Goal: Task Accomplishment & Management: Use online tool/utility

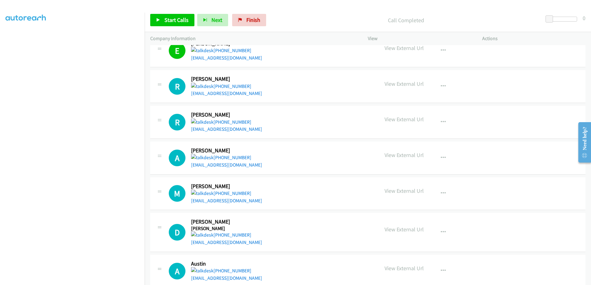
scroll to position [288, 0]
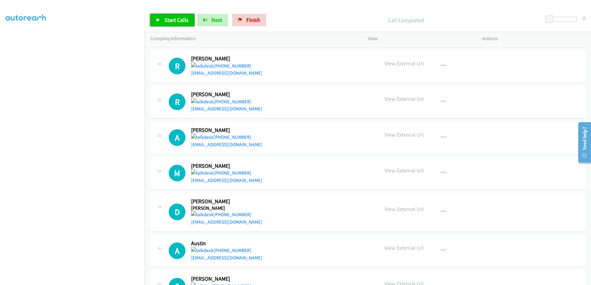
click at [170, 19] on span "Start Calls" at bounding box center [176, 19] width 24 height 7
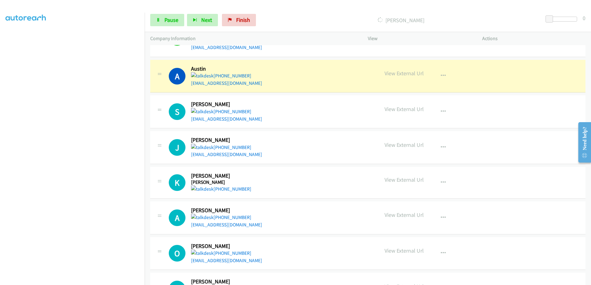
scroll to position [473, 0]
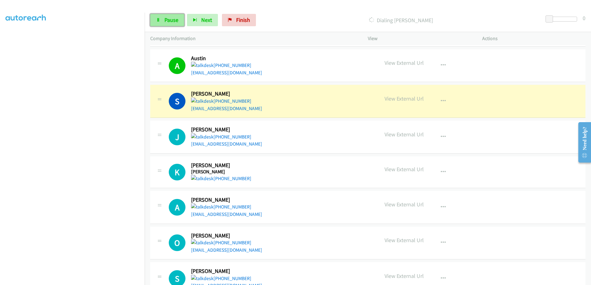
click at [159, 19] on icon at bounding box center [158, 20] width 4 height 4
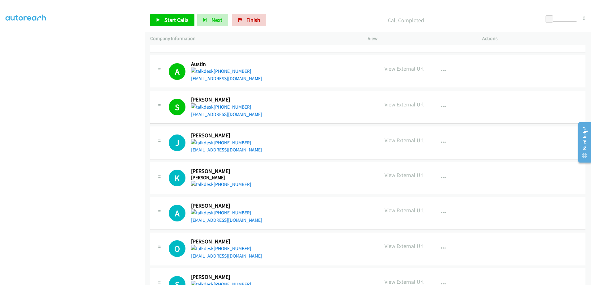
scroll to position [504, 0]
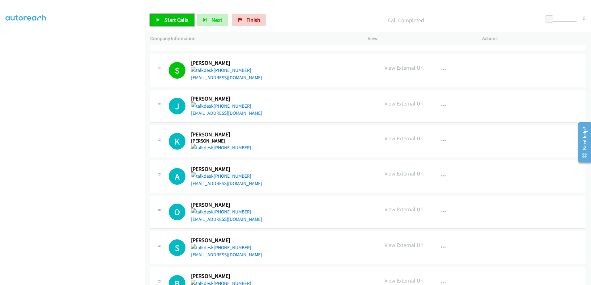
click at [177, 18] on span "Start Calls" at bounding box center [176, 19] width 24 height 7
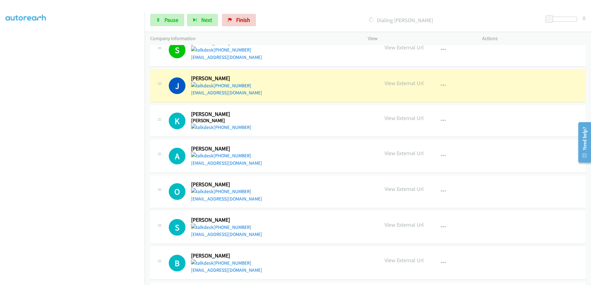
scroll to position [535, 0]
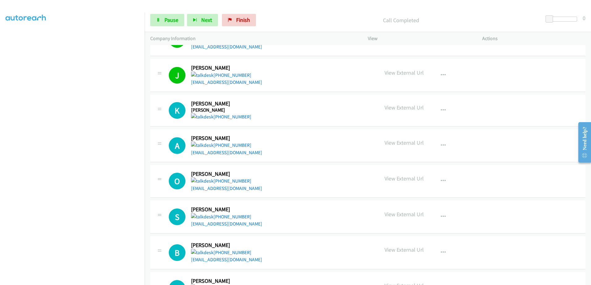
drag, startPoint x: 208, startPoint y: 117, endPoint x: 310, endPoint y: 19, distance: 141.4
click at [310, 19] on p "Call Completed" at bounding box center [400, 20] width 273 height 8
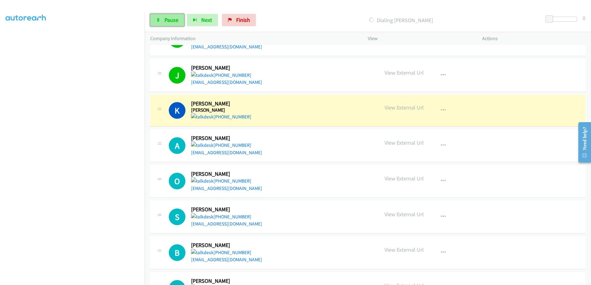
click at [166, 21] on span "Pause" at bounding box center [171, 19] width 14 height 7
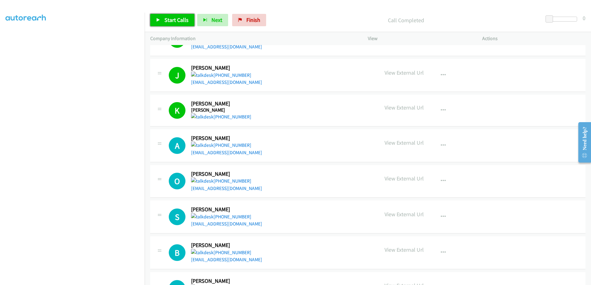
click at [169, 20] on span "Start Calls" at bounding box center [176, 19] width 24 height 7
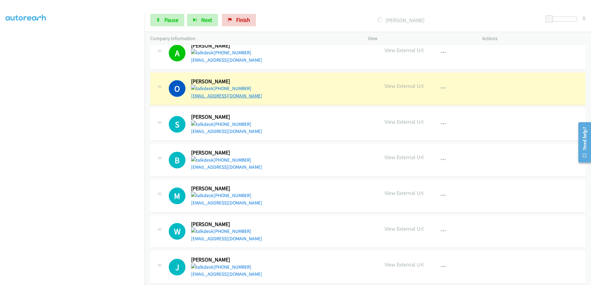
scroll to position [566, 0]
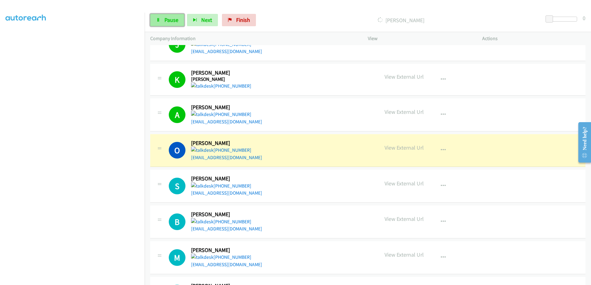
click at [166, 21] on span "Pause" at bounding box center [171, 19] width 14 height 7
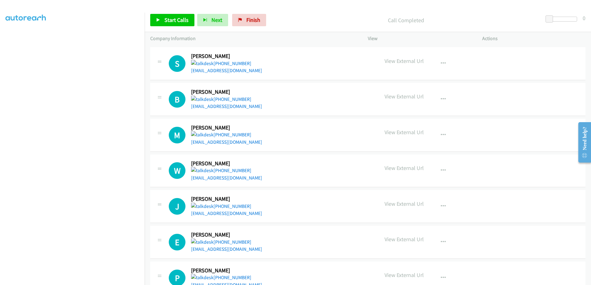
scroll to position [658, 0]
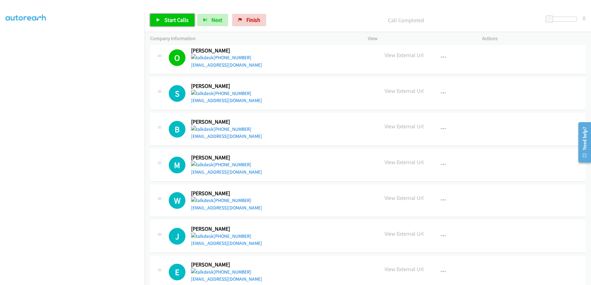
click at [175, 22] on span "Start Calls" at bounding box center [176, 19] width 24 height 7
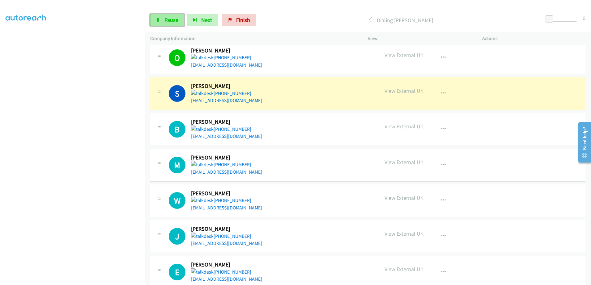
click at [160, 19] on link "Pause" at bounding box center [167, 20] width 34 height 12
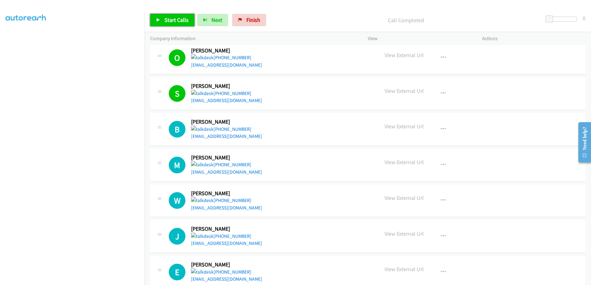
click at [167, 23] on span "Start Calls" at bounding box center [176, 19] width 24 height 7
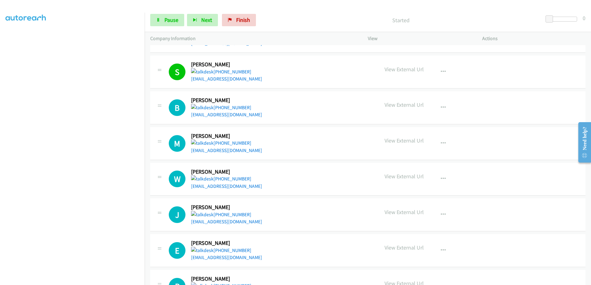
scroll to position [689, 0]
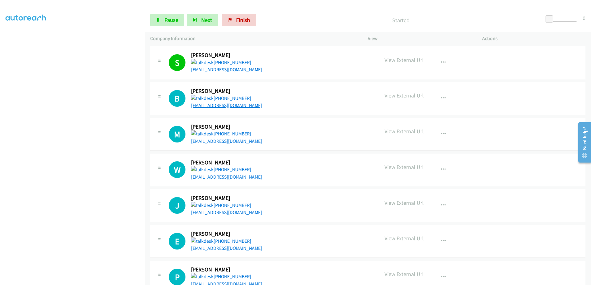
drag, startPoint x: 224, startPoint y: 101, endPoint x: 205, endPoint y: 103, distance: 19.3
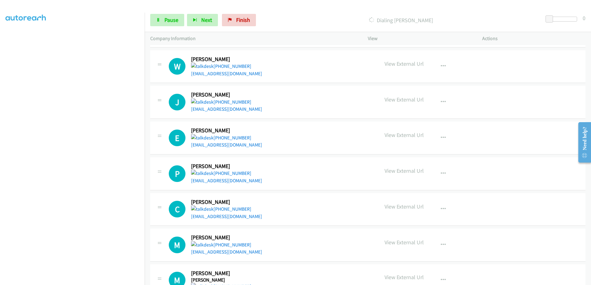
scroll to position [813, 0]
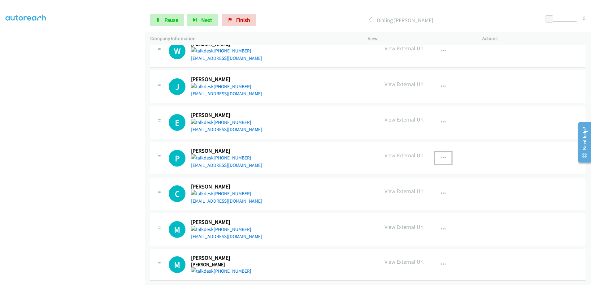
click at [435, 155] on button "button" at bounding box center [443, 158] width 17 height 12
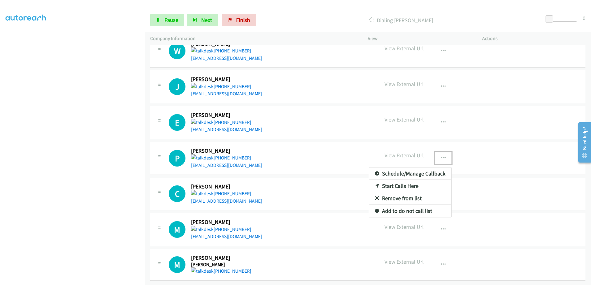
click at [396, 193] on link "Remove from list" at bounding box center [410, 198] width 82 height 12
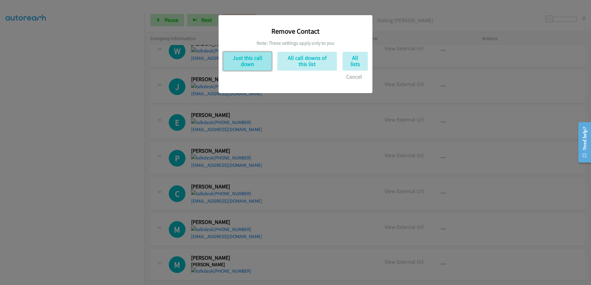
click at [239, 62] on button "Just this call down" at bounding box center [247, 61] width 49 height 19
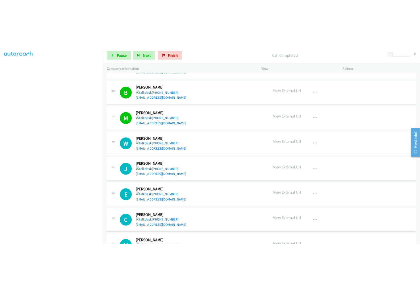
scroll to position [715, 0]
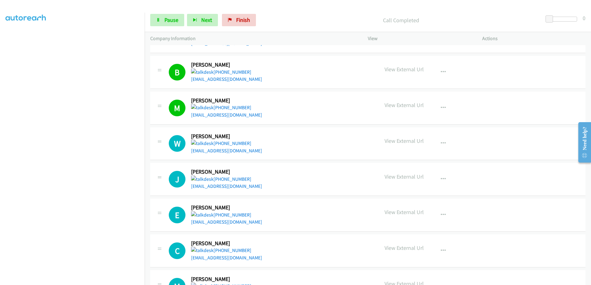
drag, startPoint x: 220, startPoint y: 154, endPoint x: 196, endPoint y: 155, distance: 23.2
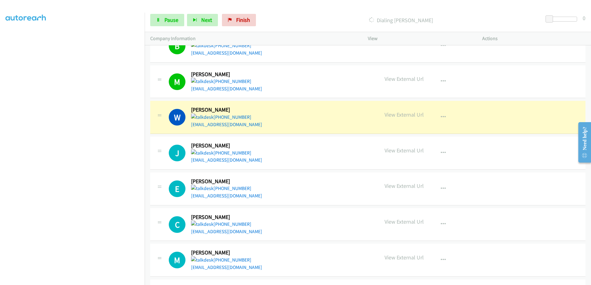
scroll to position [777, 0]
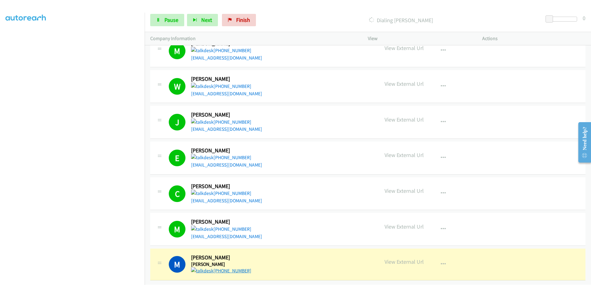
drag, startPoint x: 219, startPoint y: 265, endPoint x: 206, endPoint y: 266, distance: 12.7
drag, startPoint x: 206, startPoint y: 266, endPoint x: 326, endPoint y: 268, distance: 119.3
click at [326, 268] on div "M Callback Scheduled [PERSON_NAME] America/New_York [PHONE_NUMBER]" at bounding box center [271, 265] width 205 height 20
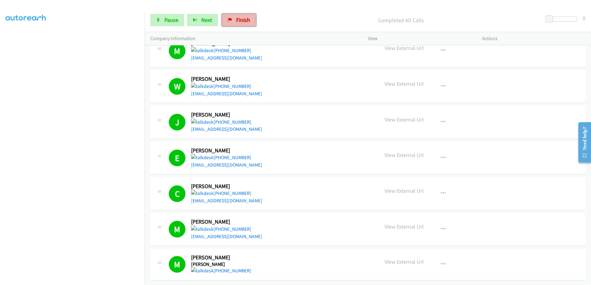
click at [246, 18] on span "Finish" at bounding box center [243, 19] width 14 height 7
